Goal: Transaction & Acquisition: Purchase product/service

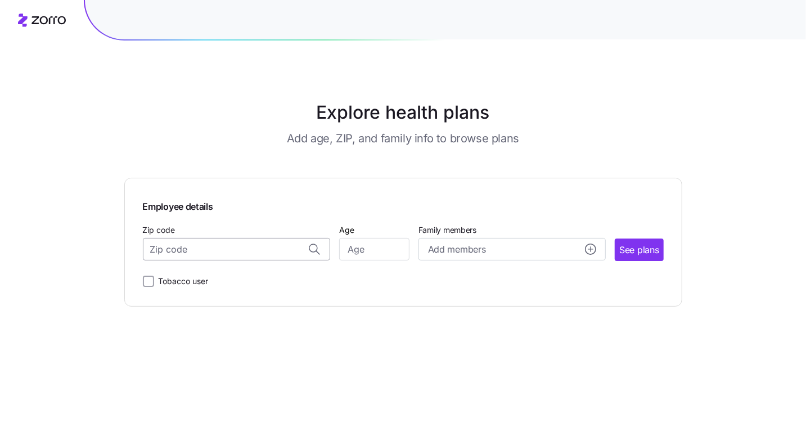
click at [230, 255] on input "Zip code" at bounding box center [236, 249] width 187 height 22
type input "18201"
click at [370, 241] on input "Age" at bounding box center [374, 249] width 70 height 22
type input "29"
click at [594, 249] on circle "add icon" at bounding box center [590, 249] width 10 height 10
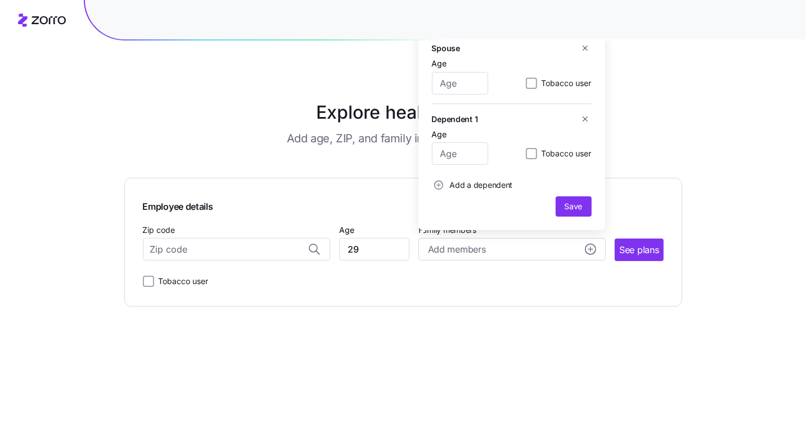
click at [657, 126] on main "Explore health plans Add age, ZIP, and family info to browse plans Employee det…" at bounding box center [403, 213] width 558 height 427
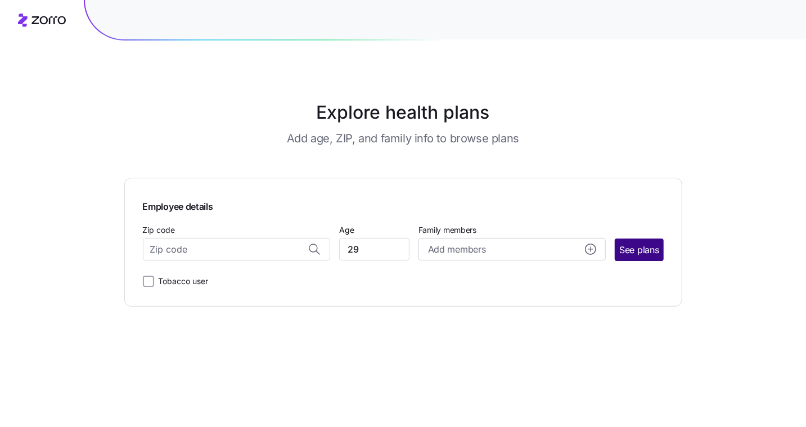
click at [624, 249] on span "See plans" at bounding box center [638, 250] width 39 height 14
click at [188, 254] on input "Zip code" at bounding box center [236, 249] width 187 height 22
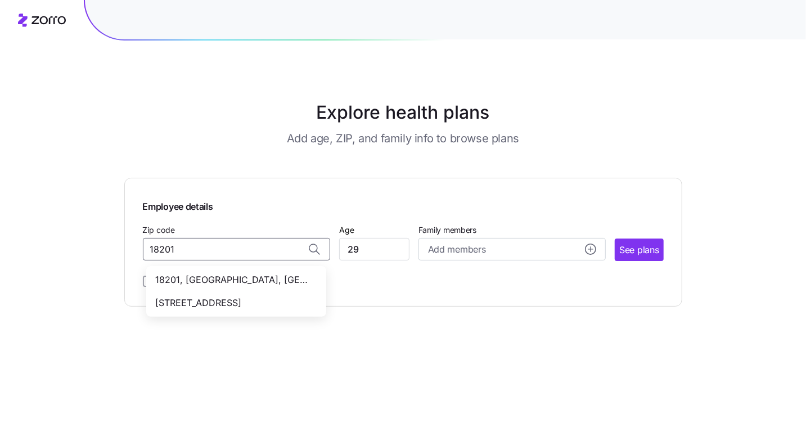
click at [193, 299] on span "[STREET_ADDRESS]" at bounding box center [233, 303] width 157 height 14
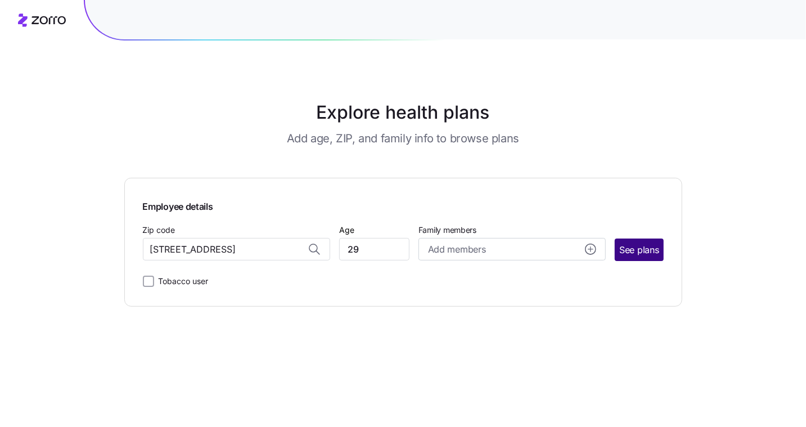
type input "[STREET_ADDRESS]"
click at [639, 249] on span "See plans" at bounding box center [638, 250] width 39 height 14
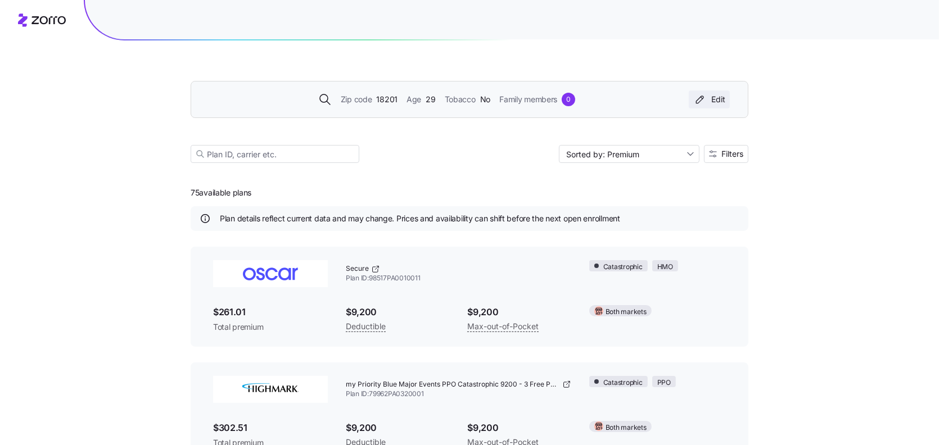
click at [700, 98] on icon "button" at bounding box center [699, 99] width 13 height 11
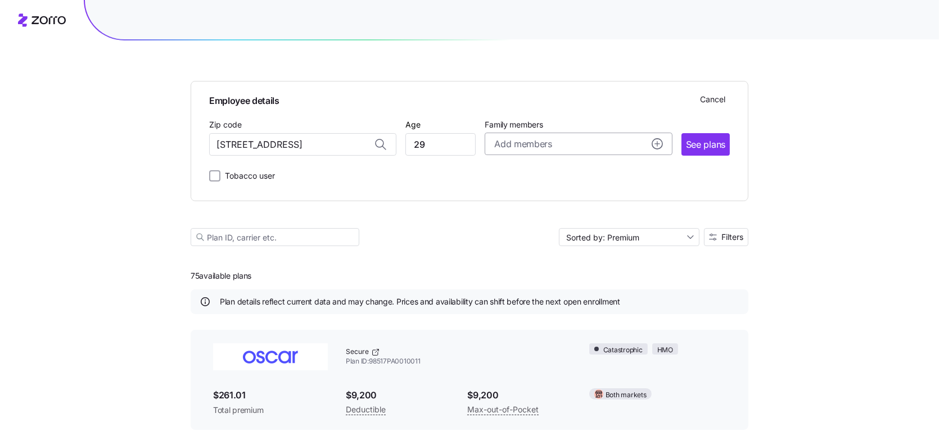
click at [654, 147] on circle "add icon" at bounding box center [657, 144] width 10 height 10
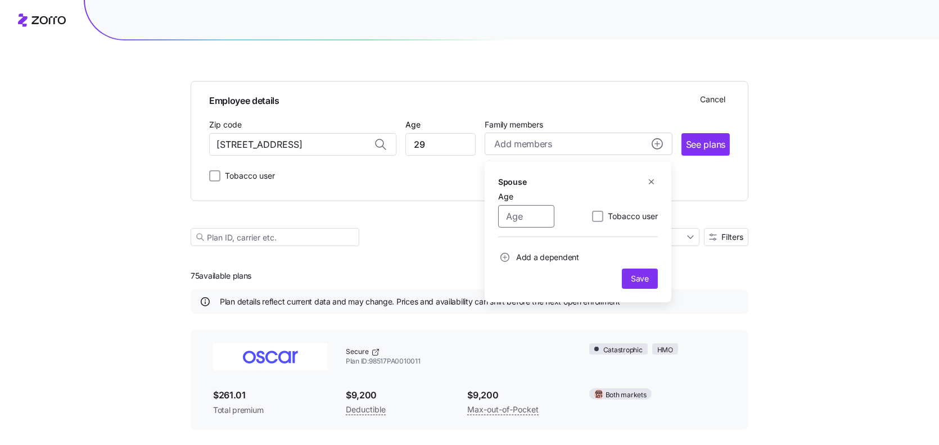
click at [541, 217] on input "Age" at bounding box center [526, 216] width 56 height 22
type input "28"
click at [635, 282] on span "Save" at bounding box center [640, 278] width 18 height 11
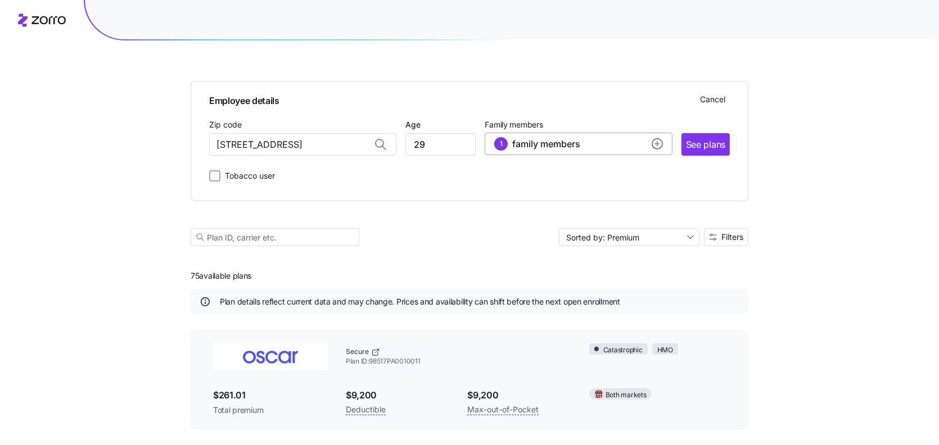
click at [652, 145] on circle "add icon" at bounding box center [657, 144] width 10 height 10
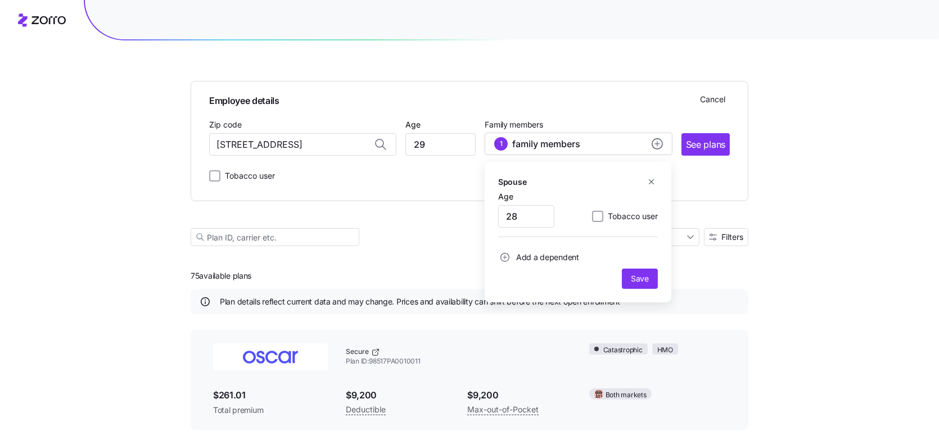
click at [540, 259] on span "Add a dependent" at bounding box center [547, 257] width 63 height 11
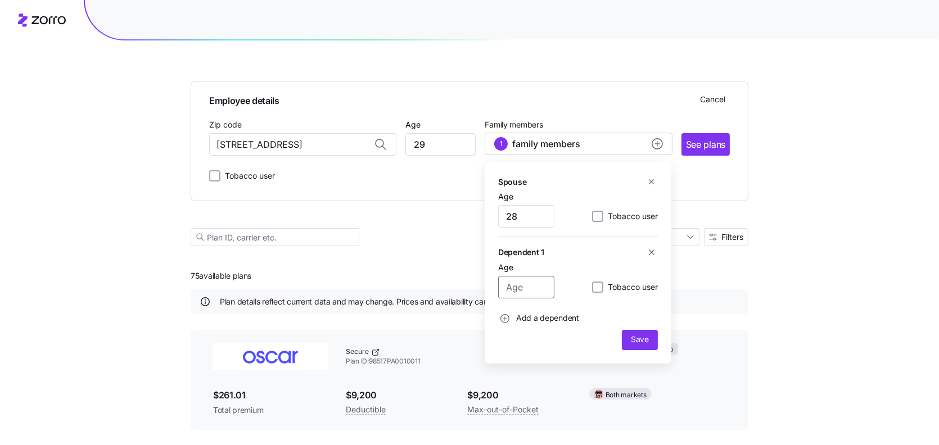
click at [535, 294] on input "Age" at bounding box center [526, 287] width 56 height 22
type input "7"
click at [630, 338] on span "Save" at bounding box center [639, 339] width 27 height 11
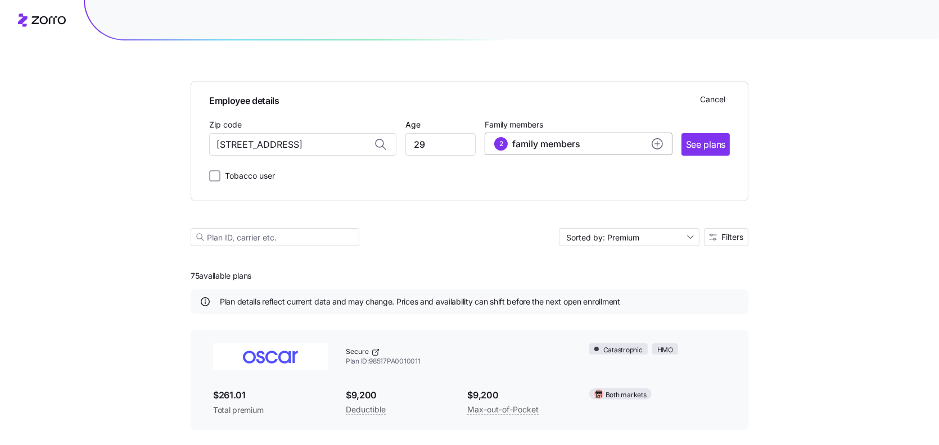
click at [658, 144] on icon "add icon" at bounding box center [657, 143] width 11 height 11
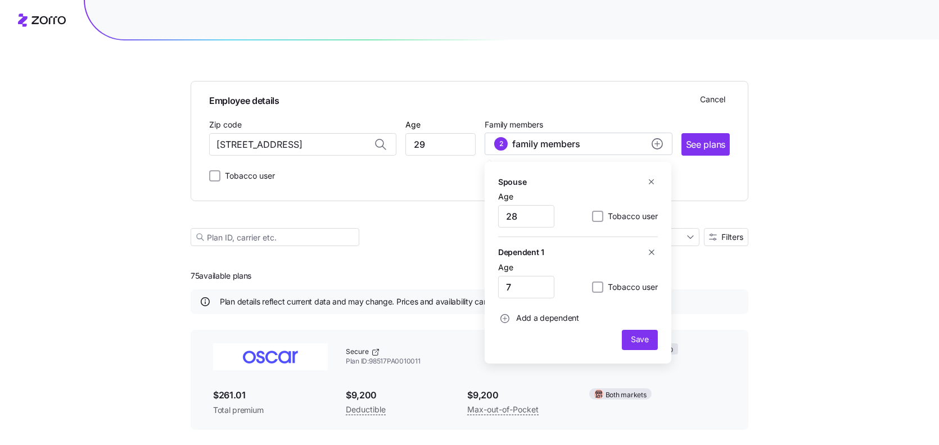
click at [535, 318] on span "Add a dependent" at bounding box center [547, 318] width 63 height 11
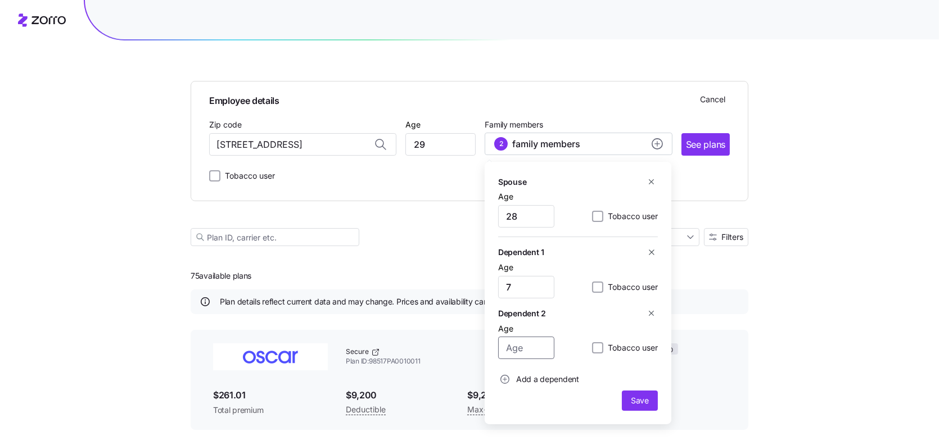
click at [527, 354] on input "Age" at bounding box center [526, 348] width 56 height 22
type input "5"
click at [639, 402] on span "Save" at bounding box center [640, 400] width 18 height 11
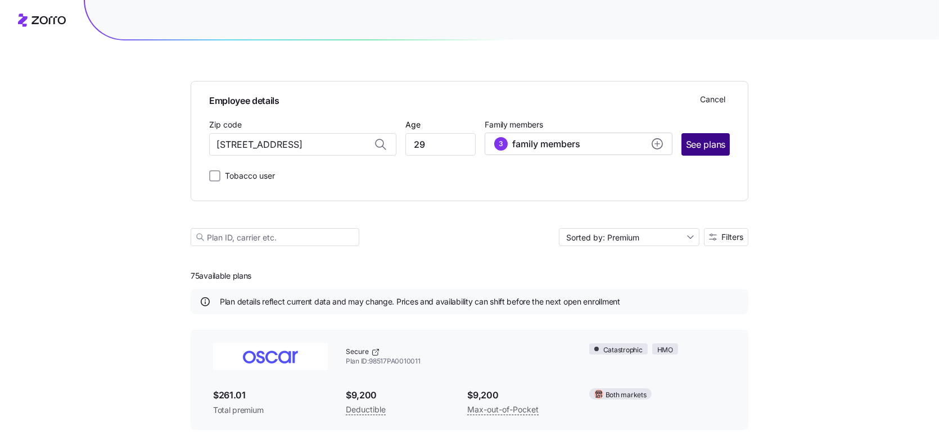
click at [699, 148] on span "See plans" at bounding box center [705, 145] width 39 height 14
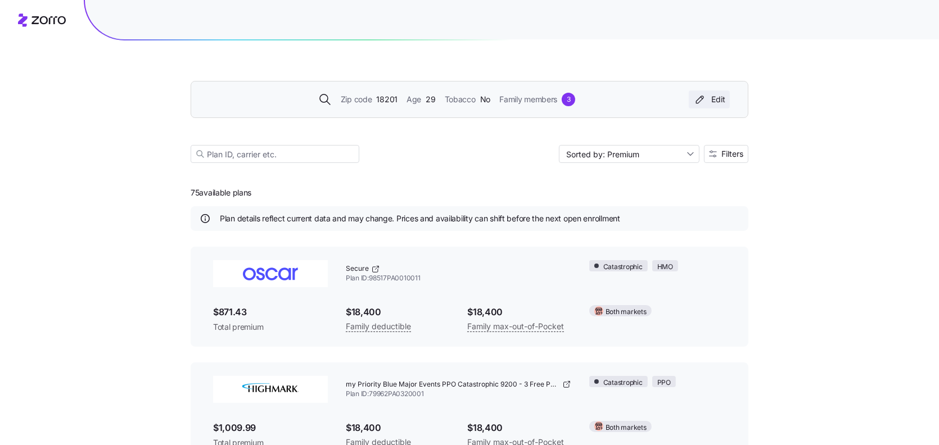
click at [711, 101] on div "Edit" at bounding box center [709, 99] width 32 height 11
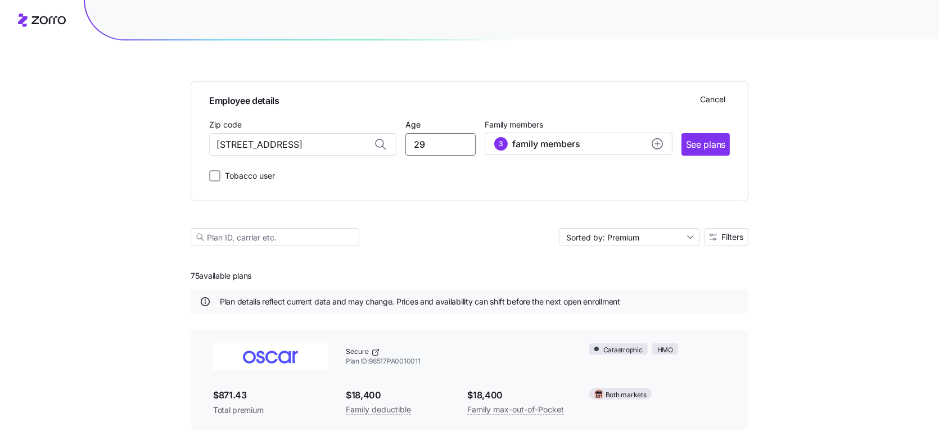
click at [434, 146] on input "29" at bounding box center [440, 144] width 70 height 22
type input "2"
type input "55"
click at [654, 148] on circle "add icon" at bounding box center [657, 144] width 10 height 10
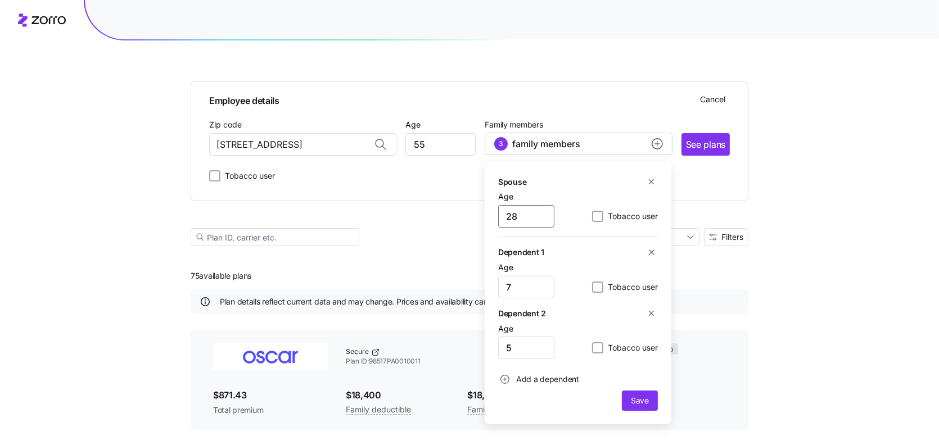
click at [534, 219] on input "28" at bounding box center [526, 216] width 56 height 22
type input "199"
click at [517, 288] on input "7" at bounding box center [526, 287] width 56 height 22
type input "18"
click at [523, 220] on input "199" at bounding box center [526, 216] width 56 height 22
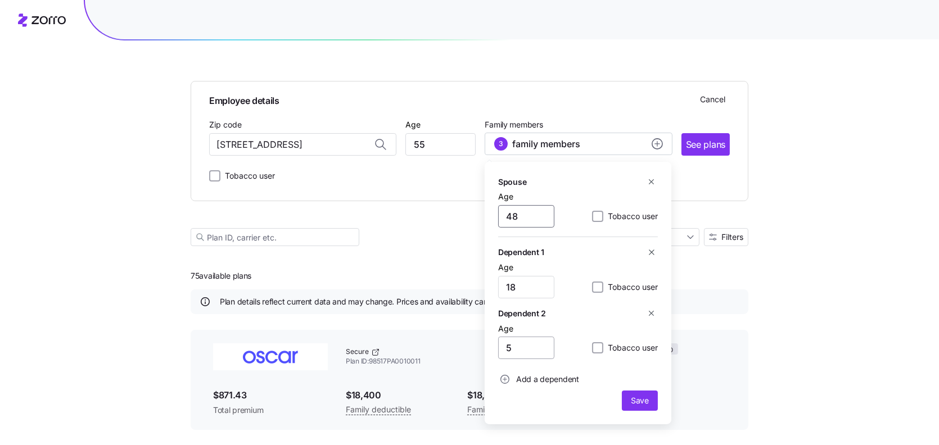
type input "48"
click at [520, 345] on input "5" at bounding box center [526, 348] width 56 height 22
type input "15"
click at [644, 405] on span "Save" at bounding box center [640, 400] width 18 height 11
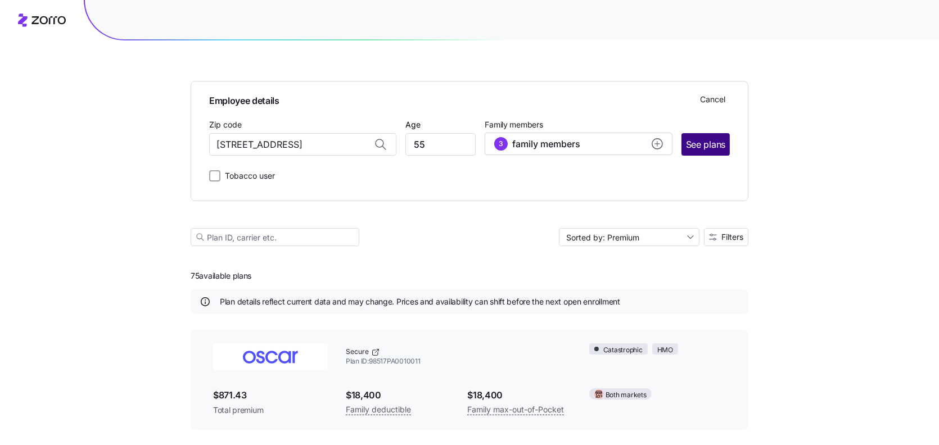
click at [703, 148] on span "See plans" at bounding box center [705, 145] width 39 height 14
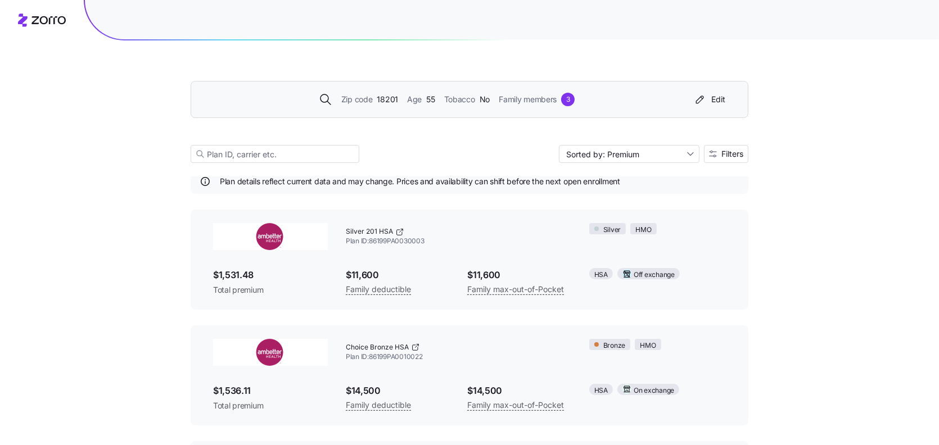
scroll to position [56, 0]
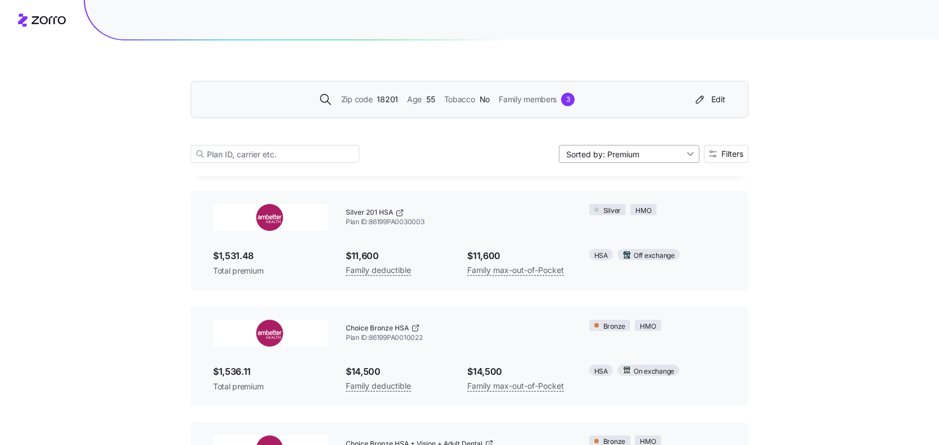
click at [690, 153] on input "Sorted by: Premium" at bounding box center [629, 154] width 141 height 18
click at [589, 196] on div "Deductible" at bounding box center [629, 196] width 132 height 17
type input "Sorted by: Deductible"
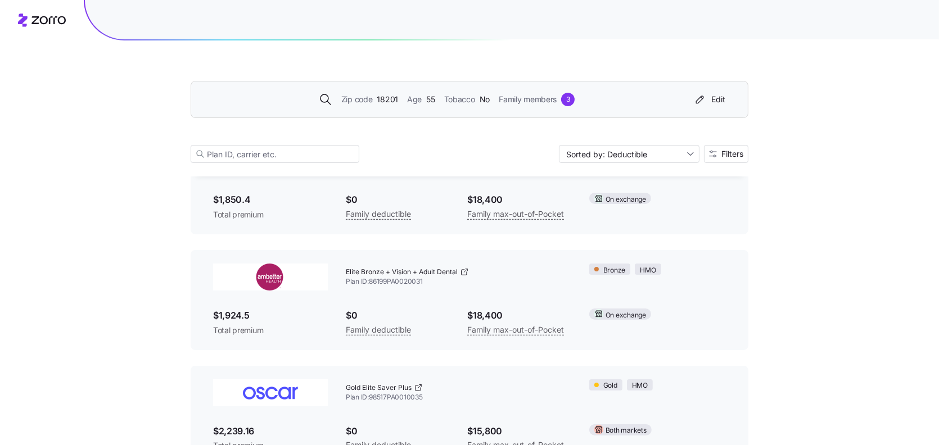
scroll to position [0, 0]
